Goal: Transaction & Acquisition: Purchase product/service

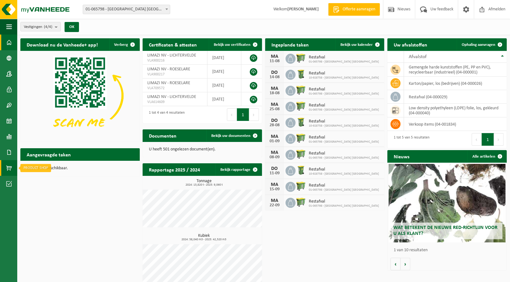
click at [11, 166] on span at bounding box center [9, 168] width 6 height 16
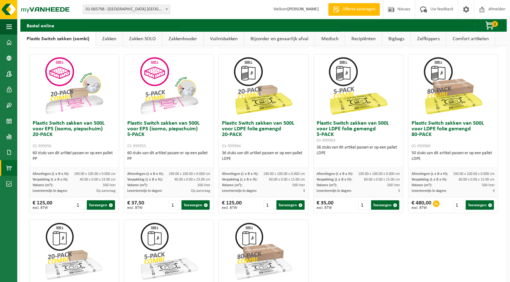
scroll to position [306, 0]
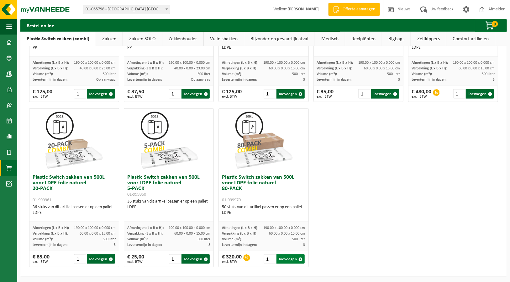
click at [292, 257] on button "Toevoegen" at bounding box center [291, 258] width 28 height 9
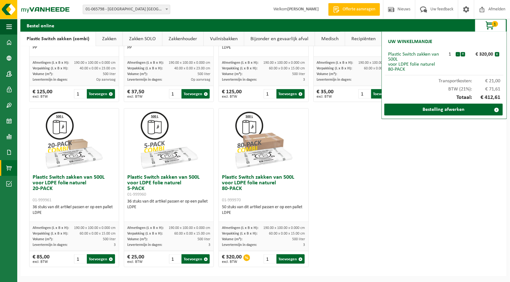
click at [457, 213] on div "Plastic Switch zakken van 300L voor harde kunststoffen 20-PACK 01-999950 60 stu…" at bounding box center [264, 22] width 474 height 495
click at [461, 109] on link "Bestelling afwerken" at bounding box center [443, 109] width 119 height 12
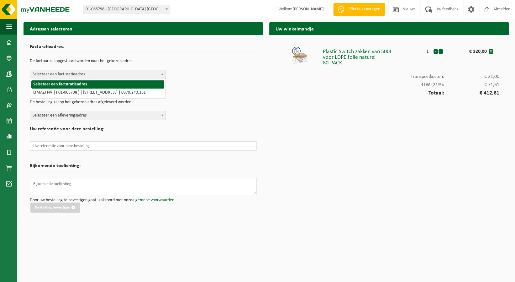
click at [85, 75] on span "Selecteer een facturatieadres" at bounding box center [97, 74] width 135 height 9
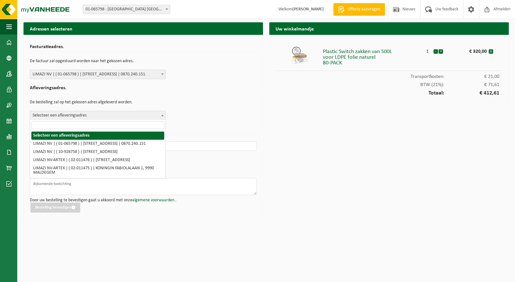
click at [82, 111] on span "Selecteer een afleveringsadres" at bounding box center [97, 115] width 135 height 9
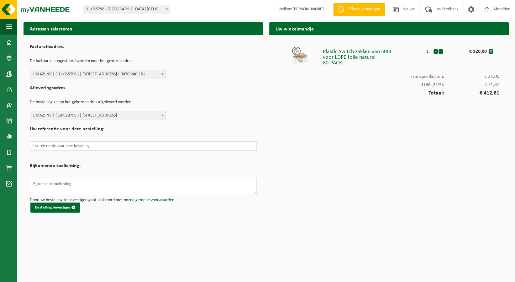
drag, startPoint x: 91, startPoint y: 156, endPoint x: 318, endPoint y: 198, distance: 231.1
click at [318, 198] on div "Uw winkelmandje Plastic Switch zakken van 500L voor LDPE folie naturel 80-PACK …" at bounding box center [389, 121] width 246 height 199
click at [64, 206] on button "Bestelling bevestigen" at bounding box center [55, 207] width 50 height 10
